Goal: Transaction & Acquisition: Purchase product/service

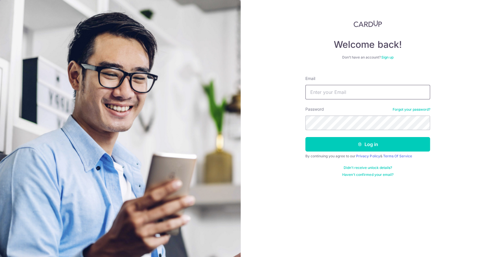
click at [343, 90] on input "Email" at bounding box center [367, 92] width 125 height 14
type input "6"
type input "[EMAIL_ADDRESS][DOMAIN_NAME]"
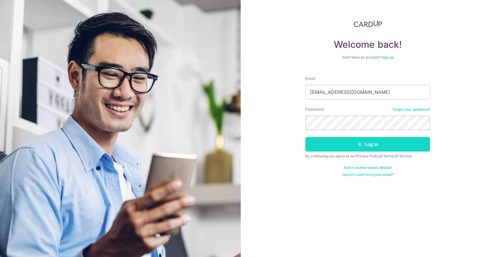
click at [340, 150] on button "Log in" at bounding box center [367, 144] width 125 height 14
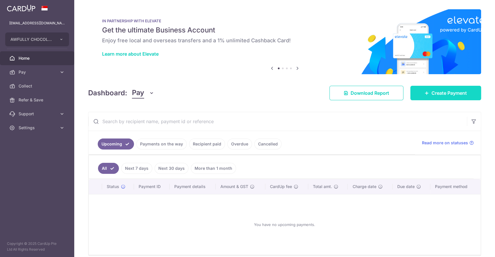
click at [442, 92] on span "Create Payment" at bounding box center [448, 93] width 35 height 7
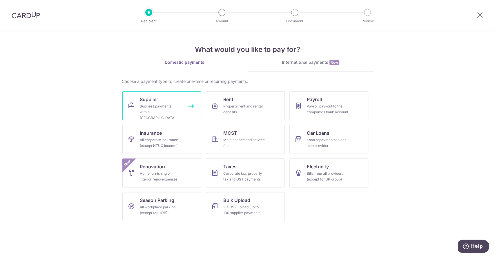
click at [164, 101] on link "Supplier Business payments within [GEOGRAPHIC_DATA]" at bounding box center [161, 105] width 79 height 29
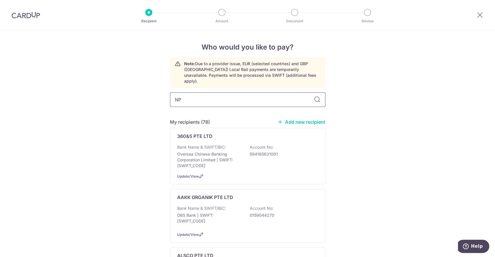
type input "NPE"
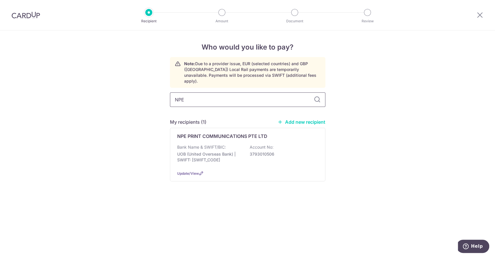
drag, startPoint x: 209, startPoint y: 94, endPoint x: 78, endPoint y: 92, distance: 130.7
click at [78, 92] on div "Who would you like to pay? Note: Due to a provider issue, EUR (selected countri…" at bounding box center [247, 143] width 495 height 227
type input "UNIKL"
